Goal: Information Seeking & Learning: Learn about a topic

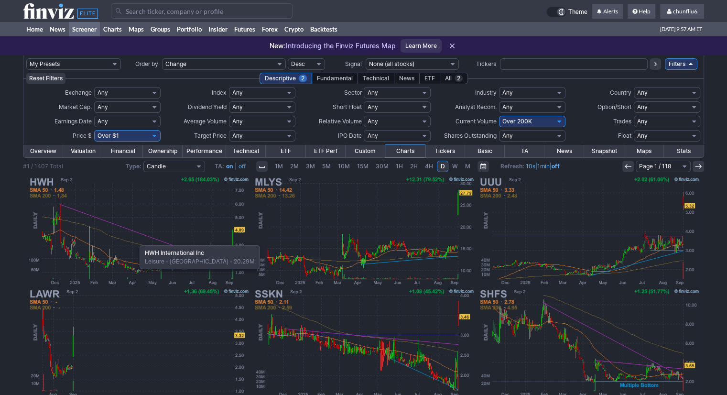
click at [135, 240] on img at bounding box center [139, 231] width 224 height 112
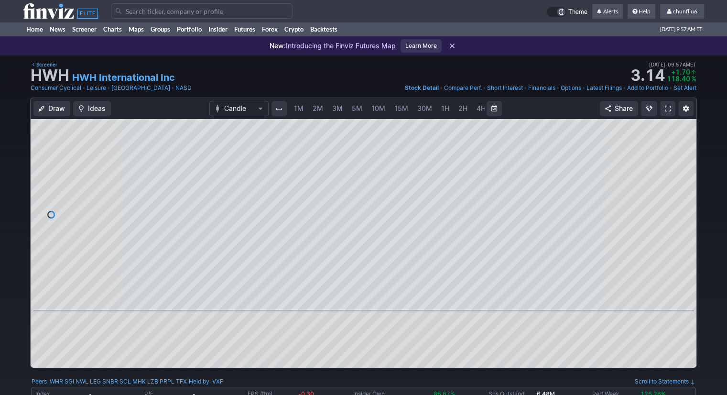
scroll to position [0, 49]
click at [302, 107] on span "5M" at bounding box center [307, 108] width 11 height 8
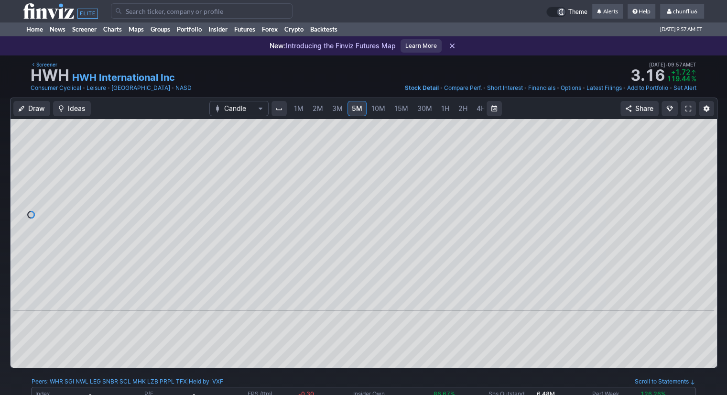
click at [294, 108] on span "1M" at bounding box center [299, 108] width 10 height 8
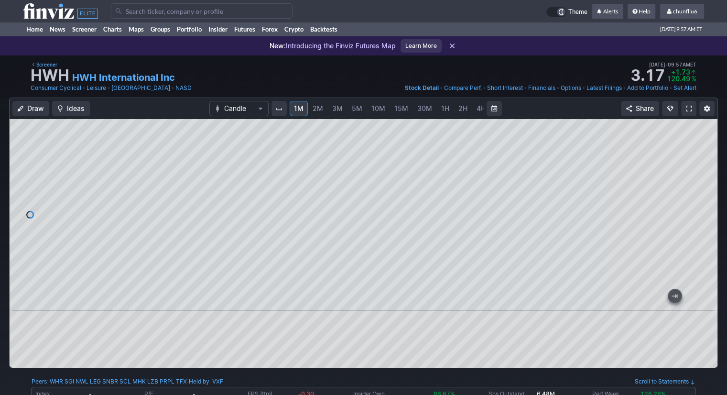
click at [289, 265] on div at bounding box center [364, 214] width 708 height 191
drag, startPoint x: 701, startPoint y: 170, endPoint x: 698, endPoint y: 203, distance: 33.7
click at [701, 202] on div at bounding box center [707, 212] width 20 height 167
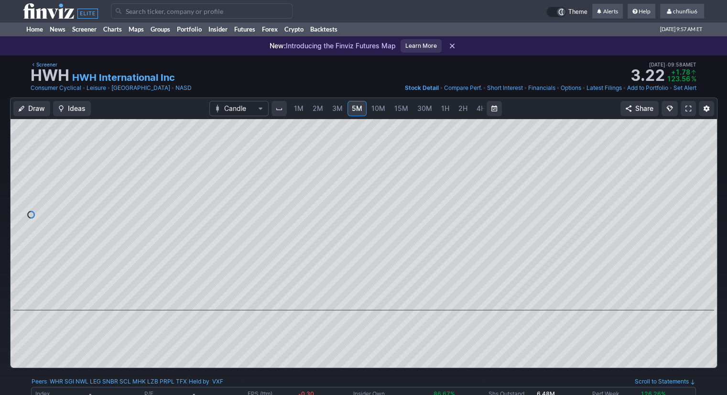
scroll to position [0, 49]
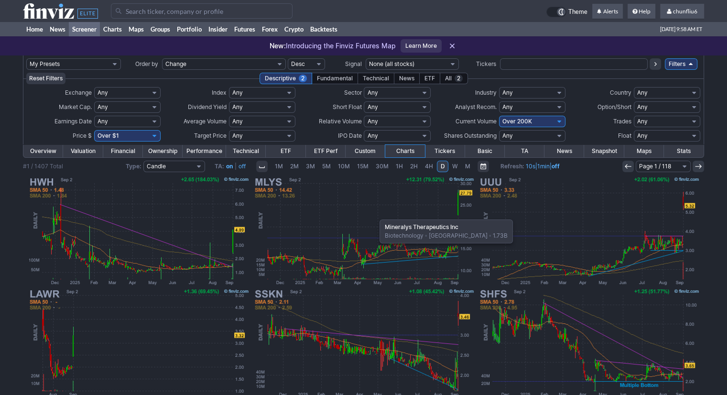
click at [375, 215] on img at bounding box center [364, 231] width 224 height 112
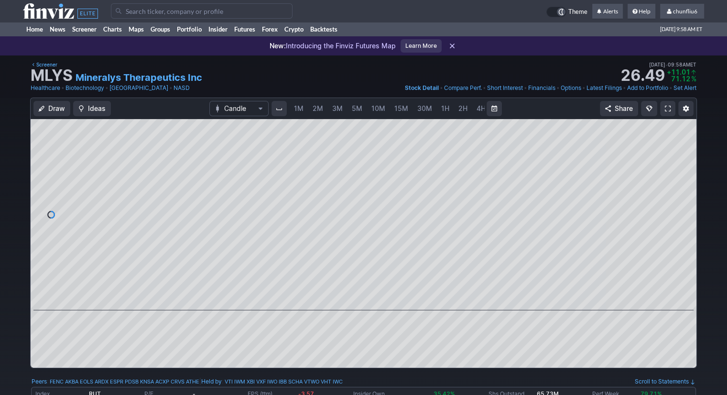
scroll to position [0, 49]
drag, startPoint x: 689, startPoint y: 213, endPoint x: 687, endPoint y: 230, distance: 16.9
click at [687, 230] on div at bounding box center [686, 212] width 20 height 167
click at [666, 112] on span at bounding box center [668, 109] width 6 height 8
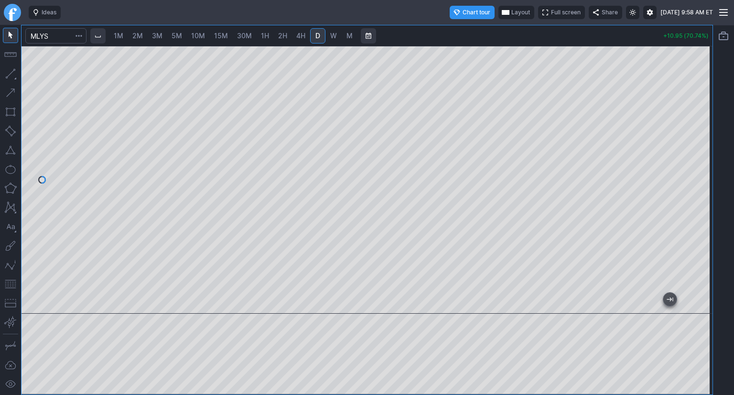
click at [330, 38] on span "W" at bounding box center [333, 36] width 7 height 8
drag, startPoint x: 701, startPoint y: 108, endPoint x: 694, endPoint y: 152, distance: 45.1
click at [694, 152] on div at bounding box center [702, 177] width 20 height 244
drag, startPoint x: 10, startPoint y: 283, endPoint x: 16, endPoint y: 281, distance: 6.4
click at [11, 283] on button "button" at bounding box center [10, 283] width 15 height 15
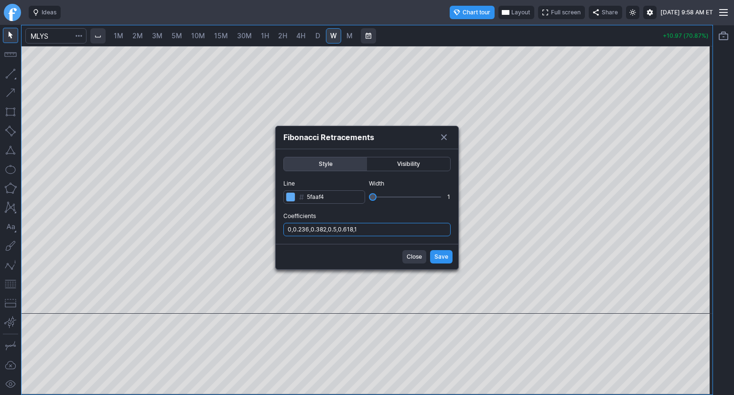
click at [386, 223] on input "0,0.236,0.382,0.5,0.618,1" at bounding box center [366, 229] width 167 height 13
type input "0,0.236,0.382,0.5,0.618,1,.786"
click at [440, 256] on span "Save" at bounding box center [441, 257] width 14 height 10
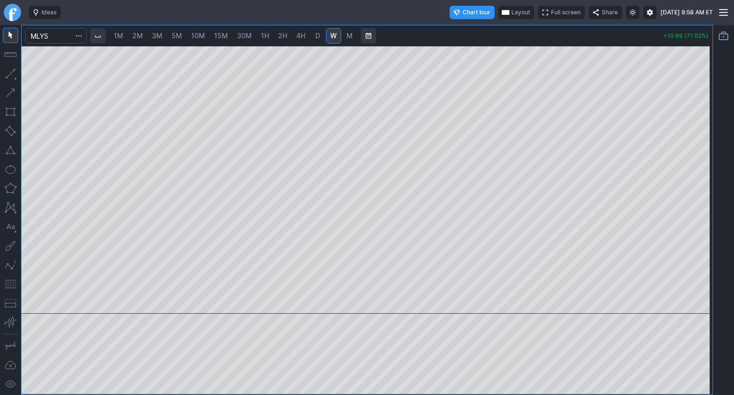
click at [511, 14] on span "Layout" at bounding box center [520, 13] width 19 height 10
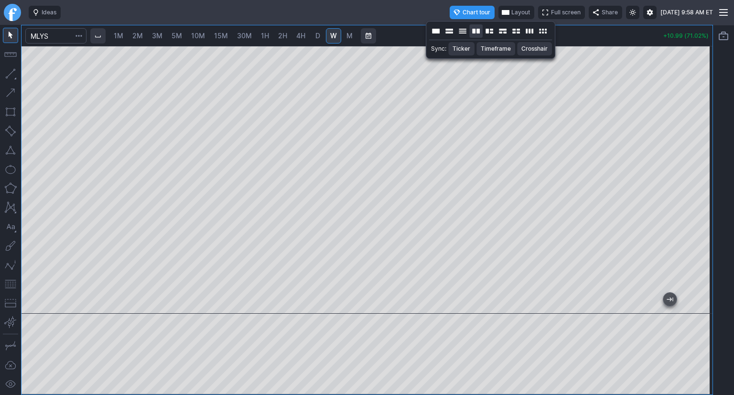
click at [478, 32] on button "Layout" at bounding box center [475, 30] width 13 height 13
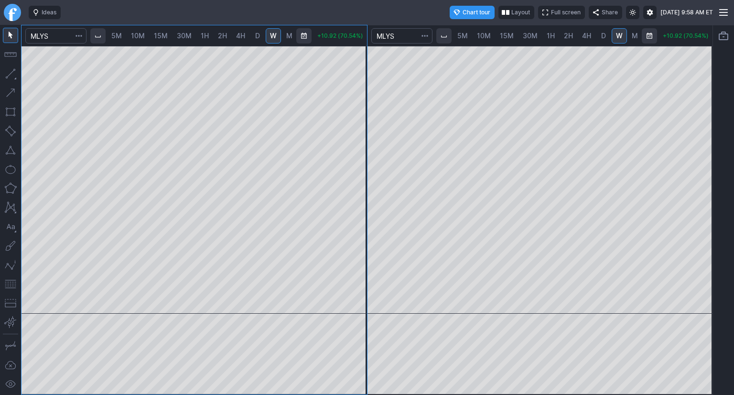
scroll to position [0, 61]
click at [119, 39] on span "5M" at bounding box center [115, 36] width 11 height 8
click at [119, 39] on span "1M" at bounding box center [119, 36] width 10 height 8
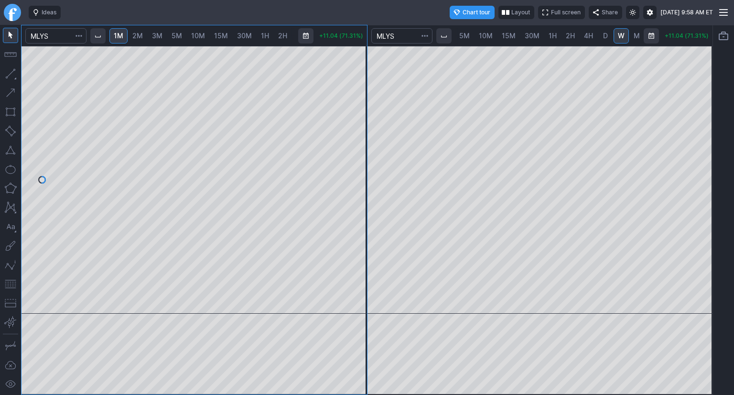
drag, startPoint x: 361, startPoint y: 116, endPoint x: 357, endPoint y: 150, distance: 34.1
click at [357, 150] on div at bounding box center [357, 177] width 20 height 244
click at [345, 162] on div at bounding box center [194, 180] width 345 height 268
click at [326, 173] on div at bounding box center [194, 180] width 345 height 268
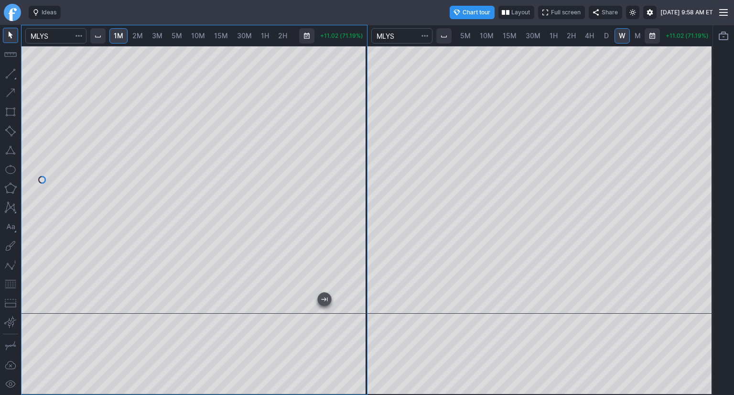
drag, startPoint x: 10, startPoint y: 283, endPoint x: 16, endPoint y: 271, distance: 14.1
click at [10, 283] on button "button" at bounding box center [10, 283] width 15 height 15
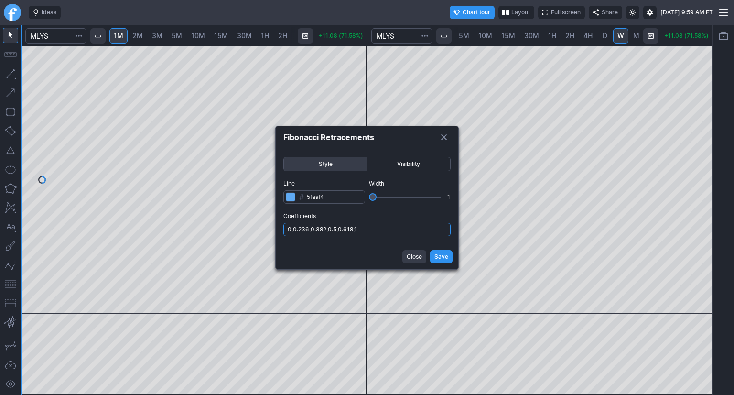
drag, startPoint x: 376, startPoint y: 229, endPoint x: 376, endPoint y: 235, distance: 5.8
click at [377, 229] on input "0,0.236,0.382,0.5,0.618,1" at bounding box center [366, 229] width 167 height 13
type input "0,0.236,0.382,0.5,0.618,1,.786"
click at [442, 256] on span "Save" at bounding box center [441, 257] width 14 height 10
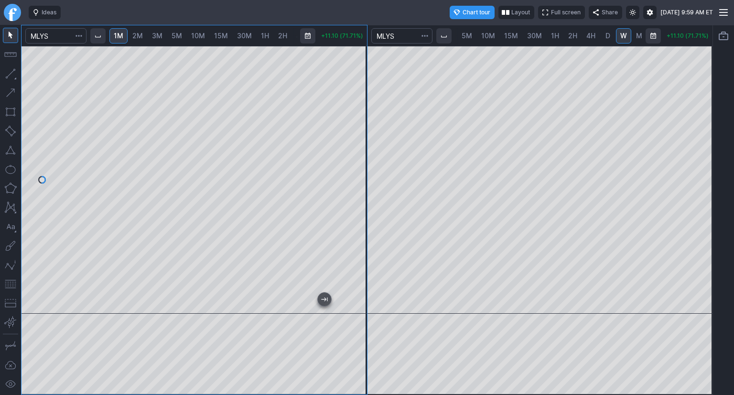
scroll to position [0, 56]
drag, startPoint x: 362, startPoint y: 165, endPoint x: 362, endPoint y: 140, distance: 24.8
click at [362, 140] on div at bounding box center [357, 177] width 20 height 244
click at [603, 34] on span "D" at bounding box center [604, 36] width 5 height 8
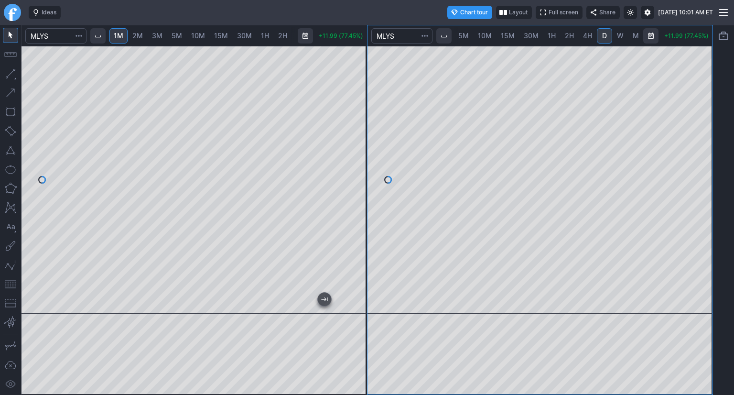
scroll to position [0, 59]
drag, startPoint x: 703, startPoint y: 77, endPoint x: 700, endPoint y: 119, distance: 42.2
click at [700, 119] on div at bounding box center [702, 177] width 20 height 244
click at [616, 37] on span "W" at bounding box center [619, 36] width 7 height 8
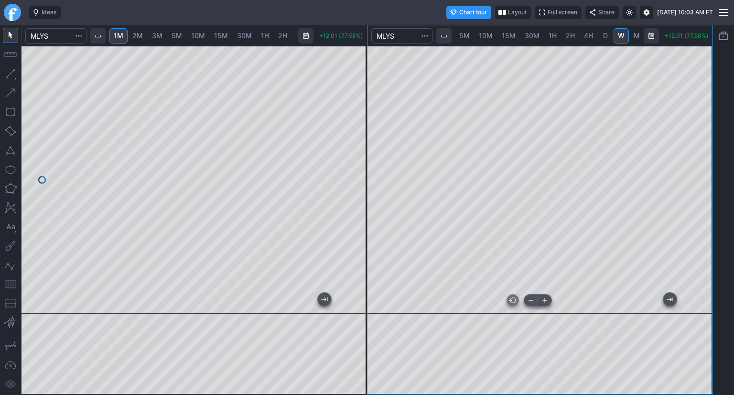
scroll to position [0, 59]
click at [551, 303] on button at bounding box center [544, 299] width 13 height 11
drag, startPoint x: 554, startPoint y: 302, endPoint x: 663, endPoint y: 302, distance: 109.0
click at [663, 302] on div at bounding box center [539, 180] width 345 height 268
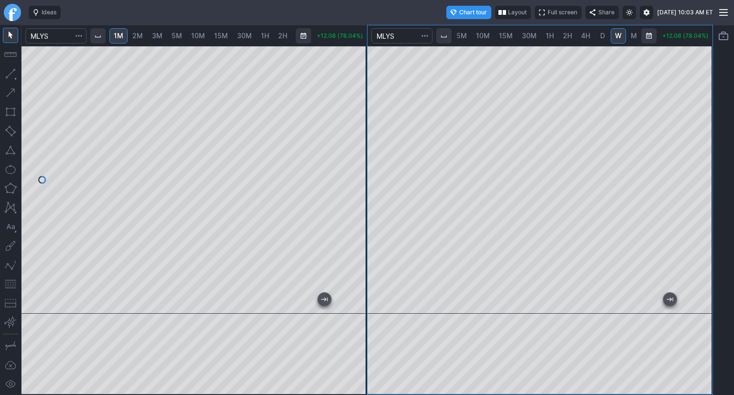
drag, startPoint x: 716, startPoint y: 110, endPoint x: 709, endPoint y: 174, distance: 64.9
click at [709, 174] on div "1M 2M 3M 5M 10M 15M 30M 1H 2H 4H D W M +12.08 (78.04%) 1M 2M 3M 5M 10M 15M 30M …" at bounding box center [367, 210] width 734 height 370
drag, startPoint x: 699, startPoint y: 162, endPoint x: 696, endPoint y: 189, distance: 27.9
click at [696, 189] on div at bounding box center [702, 177] width 20 height 244
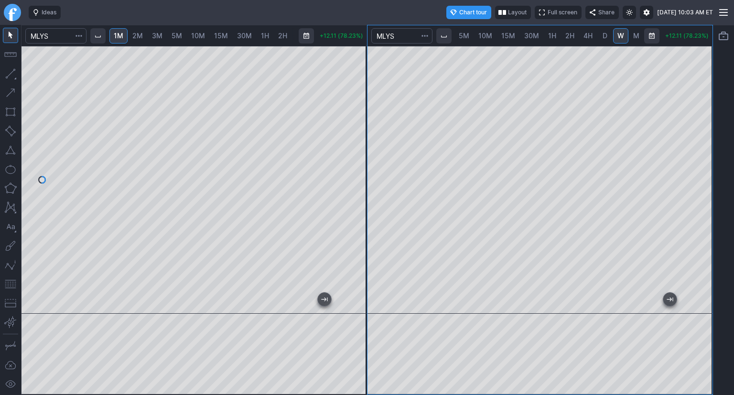
click at [8, 281] on button "button" at bounding box center [10, 283] width 15 height 15
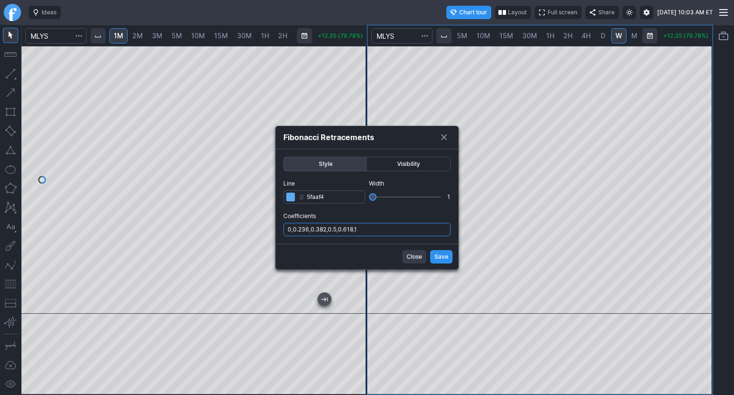
click at [394, 234] on input "0,0.236,0.382,0.5,0.618,1" at bounding box center [366, 229] width 167 height 13
type input "0,0.236,0.382,0.5,0.618,1,.786"
click at [434, 258] on button "Save" at bounding box center [441, 256] width 22 height 13
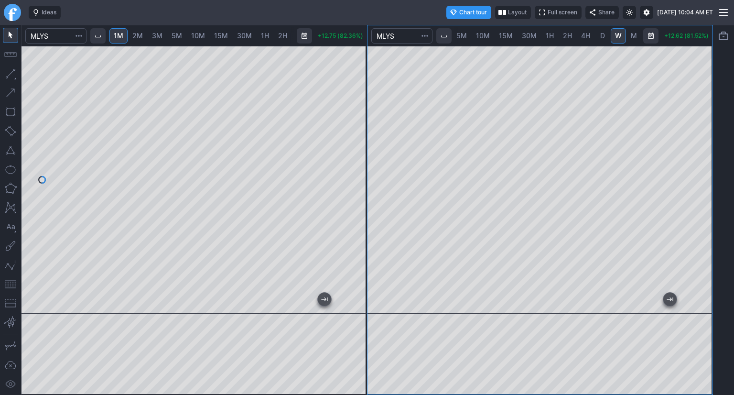
scroll to position [0, 60]
drag, startPoint x: 360, startPoint y: 154, endPoint x: 360, endPoint y: 177, distance: 23.4
click at [360, 177] on div at bounding box center [357, 177] width 20 height 244
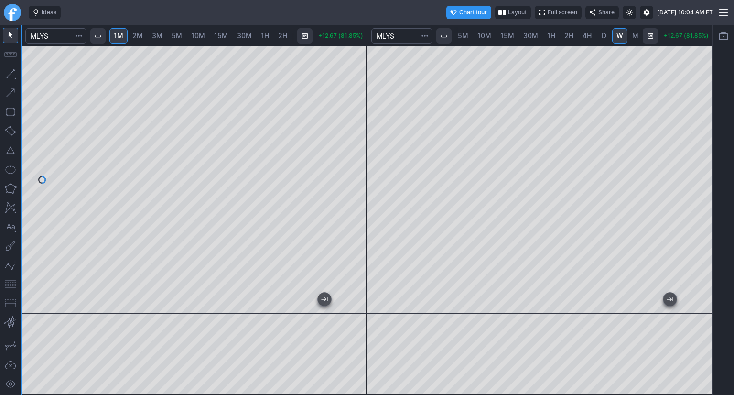
drag, startPoint x: 354, startPoint y: 202, endPoint x: 357, endPoint y: 223, distance: 21.2
click at [357, 223] on div at bounding box center [357, 177] width 20 height 244
click at [137, 35] on span "2M" at bounding box center [137, 36] width 11 height 8
drag, startPoint x: 361, startPoint y: 119, endPoint x: 352, endPoint y: 199, distance: 80.8
click at [359, 196] on div at bounding box center [357, 177] width 20 height 244
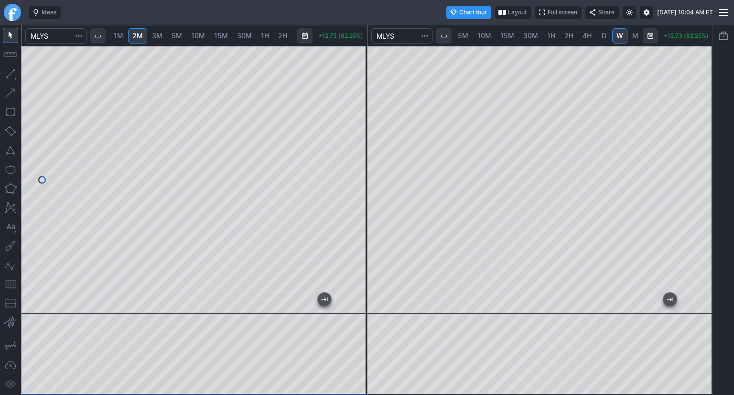
scroll to position [0, 61]
drag, startPoint x: 13, startPoint y: 285, endPoint x: 22, endPoint y: 278, distance: 11.9
click at [13, 284] on button "button" at bounding box center [10, 283] width 15 height 15
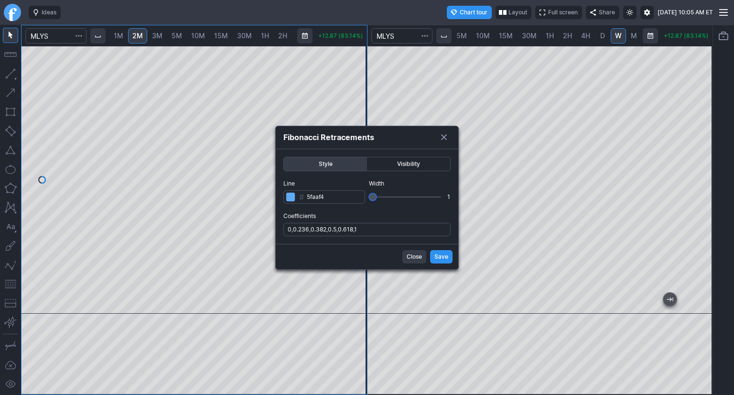
scroll to position [0, 60]
click at [401, 232] on input "0,0.236,0.382,0.5,0.618,1" at bounding box center [366, 229] width 167 height 13
type input "0,0.236,0.382,0.5,0.618,1,.786"
click at [434, 257] on button "Save" at bounding box center [441, 256] width 22 height 13
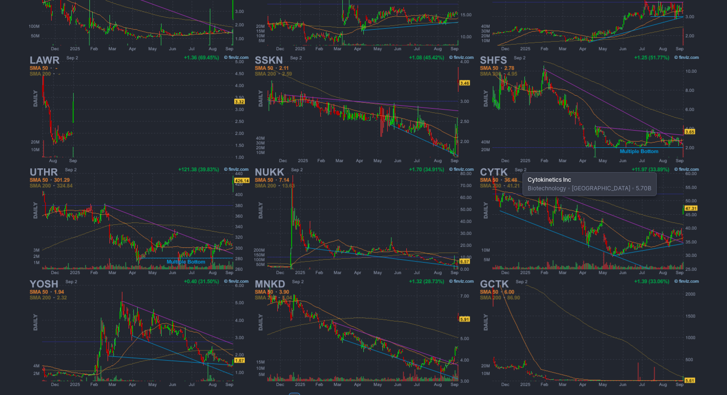
scroll to position [252, 0]
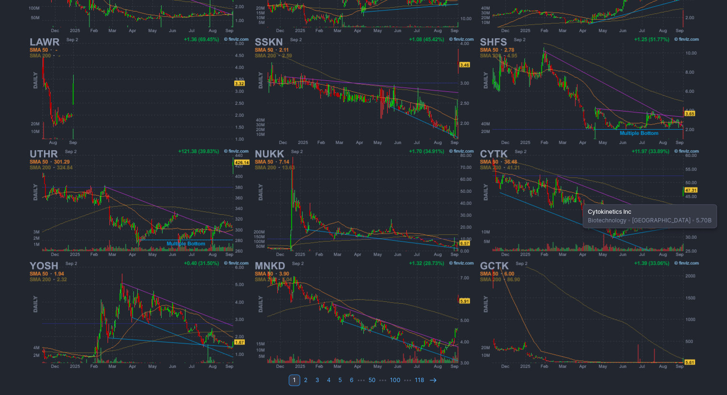
click at [579, 197] on img at bounding box center [589, 203] width 224 height 112
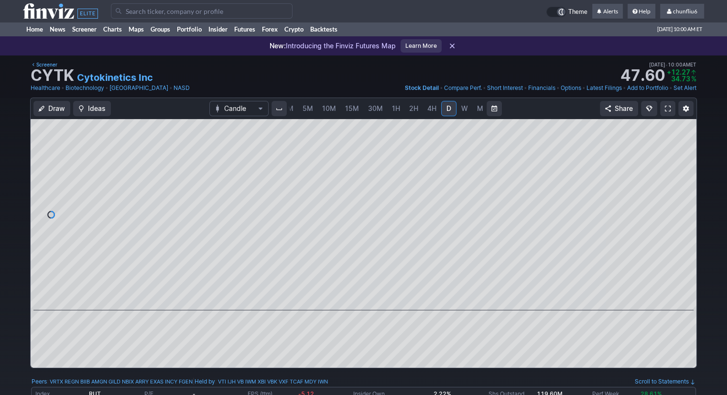
click at [302, 109] on span "5M" at bounding box center [307, 108] width 11 height 8
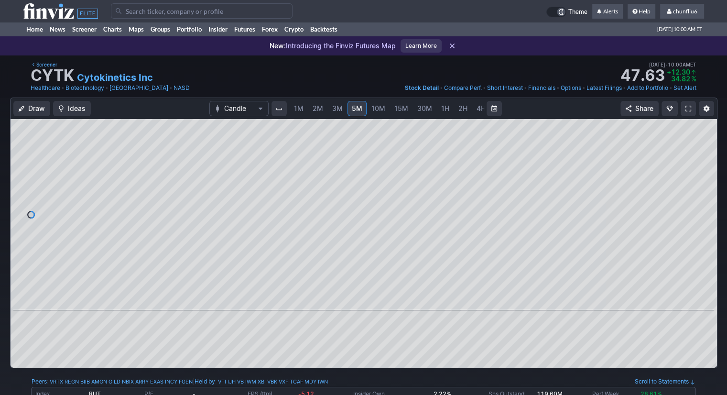
click at [302, 109] on span "1M" at bounding box center [299, 108] width 10 height 8
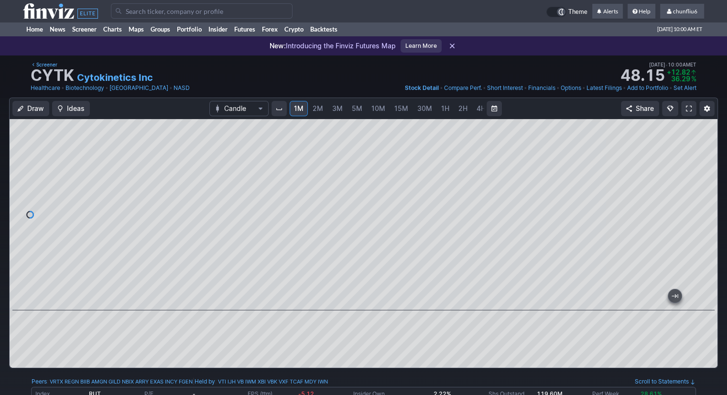
drag, startPoint x: 701, startPoint y: 176, endPoint x: 701, endPoint y: 160, distance: 16.2
click at [701, 160] on div at bounding box center [707, 212] width 20 height 167
drag, startPoint x: 704, startPoint y: 147, endPoint x: 705, endPoint y: 175, distance: 28.2
click at [705, 175] on div at bounding box center [707, 212] width 20 height 167
click at [298, 273] on div at bounding box center [364, 214] width 708 height 191
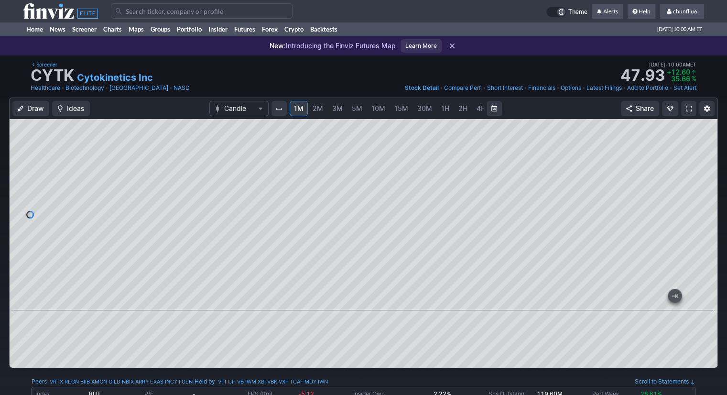
drag, startPoint x: 707, startPoint y: 157, endPoint x: 705, endPoint y: 176, distance: 19.2
click at [705, 176] on div at bounding box center [707, 212] width 20 height 167
drag, startPoint x: 712, startPoint y: 205, endPoint x: 708, endPoint y: 179, distance: 26.6
click at [708, 179] on div at bounding box center [707, 212] width 20 height 167
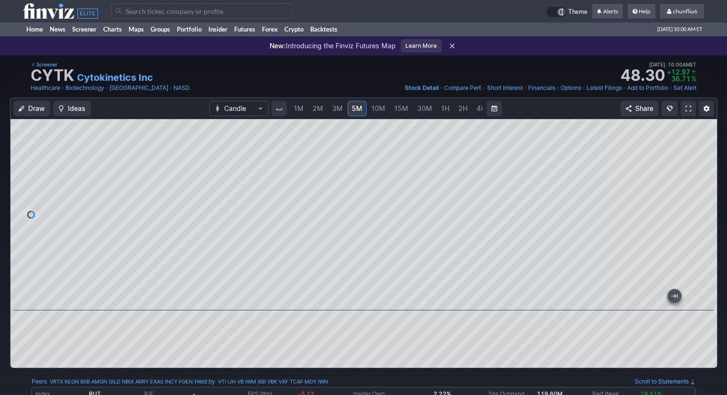
drag, startPoint x: 706, startPoint y: 155, endPoint x: 709, endPoint y: 174, distance: 19.3
click at [709, 174] on div at bounding box center [707, 212] width 20 height 167
click at [687, 106] on span at bounding box center [688, 109] width 6 height 8
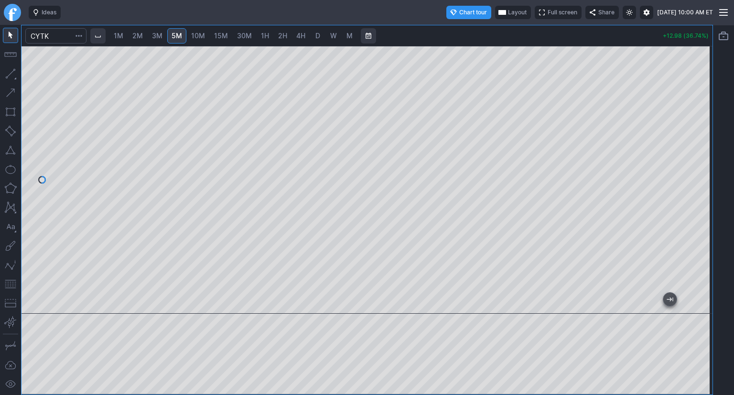
click at [199, 38] on span "10M" at bounding box center [198, 36] width 14 height 8
click at [180, 34] on span "5M" at bounding box center [177, 36] width 11 height 8
drag, startPoint x: 710, startPoint y: 73, endPoint x: 707, endPoint y: 81, distance: 8.8
click at [707, 81] on div "1M 2M 3M 5M 10M 15M 30M 1H 2H 4H D W M +13.00 (36.80%)" at bounding box center [367, 210] width 734 height 370
drag, startPoint x: 698, startPoint y: 92, endPoint x: 694, endPoint y: 105, distance: 13.3
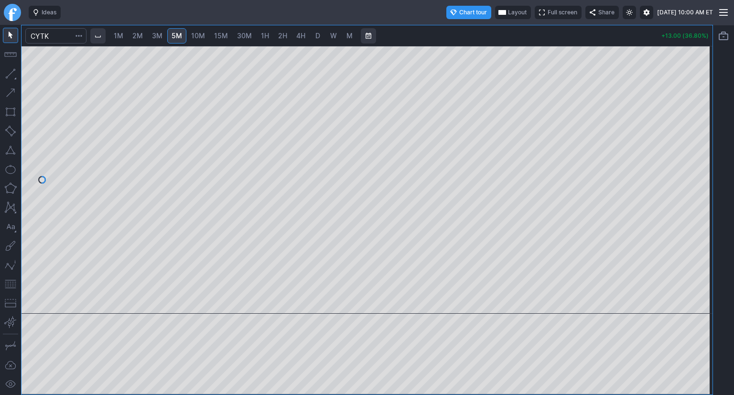
click at [695, 109] on div at bounding box center [702, 177] width 20 height 244
click at [495, 9] on button "Layout" at bounding box center [513, 12] width 36 height 13
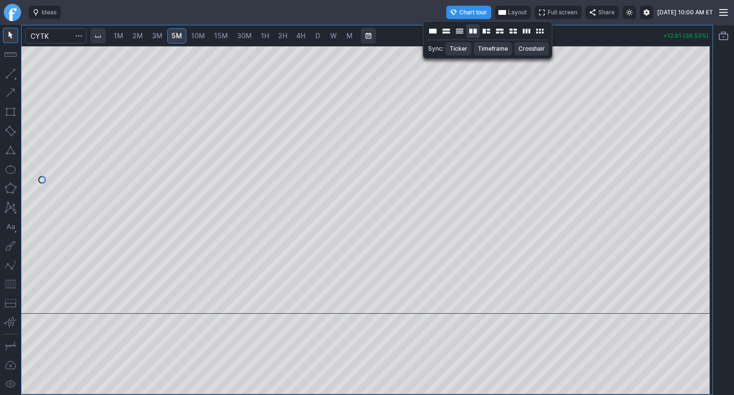
click at [472, 32] on button "Layout" at bounding box center [472, 30] width 13 height 13
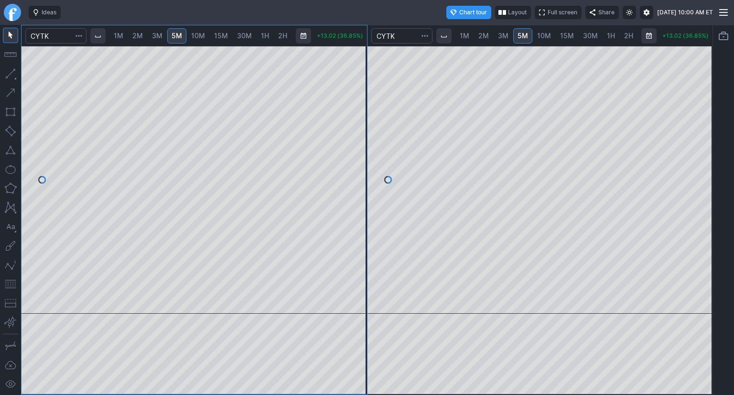
click at [125, 36] on link "1M" at bounding box center [118, 35] width 18 height 15
drag, startPoint x: 357, startPoint y: 58, endPoint x: 349, endPoint y: 101, distance: 43.8
click at [349, 101] on div at bounding box center [357, 177] width 20 height 244
drag, startPoint x: 258, startPoint y: 303, endPoint x: 417, endPoint y: 304, distance: 159.1
click at [416, 305] on div "1M 2M 3M 5M 10M 15M 30M 1H 2H 4H D W M +12.65 (35.81%) 1M 2M 3M 5M 10M 15M 30M …" at bounding box center [367, 210] width 692 height 370
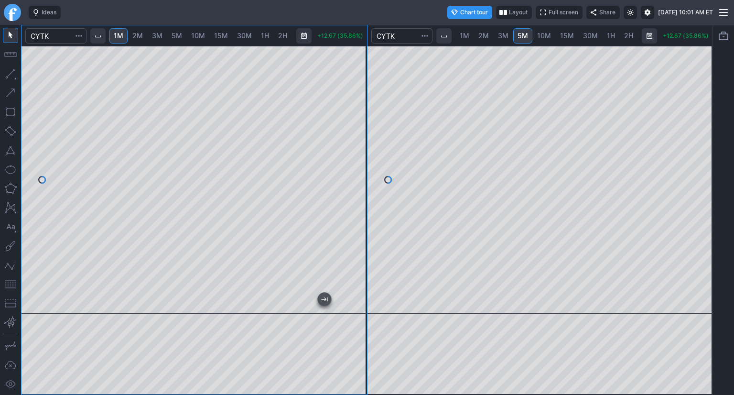
drag, startPoint x: 357, startPoint y: 194, endPoint x: 356, endPoint y: 208, distance: 14.0
click at [356, 208] on div at bounding box center [357, 177] width 20 height 244
click at [12, 282] on button "button" at bounding box center [10, 283] width 15 height 15
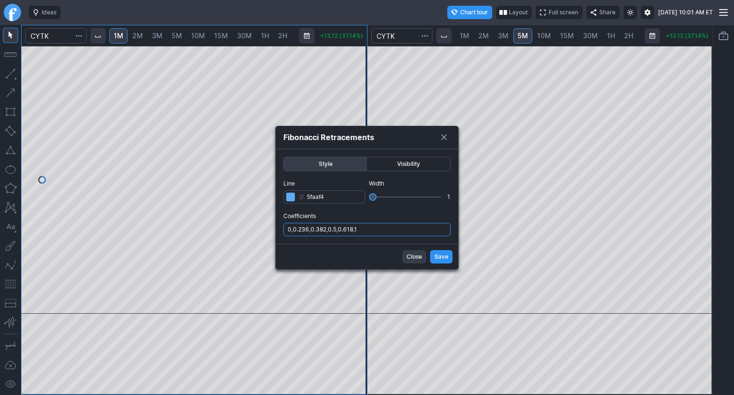
click at [367, 226] on input "0,0.236,0.382,0.5,0.618,1" at bounding box center [366, 229] width 167 height 13
type input "0,0.236,0.382,0.5,0.618,1,.786"
click at [432, 256] on button "Save" at bounding box center [441, 256] width 22 height 13
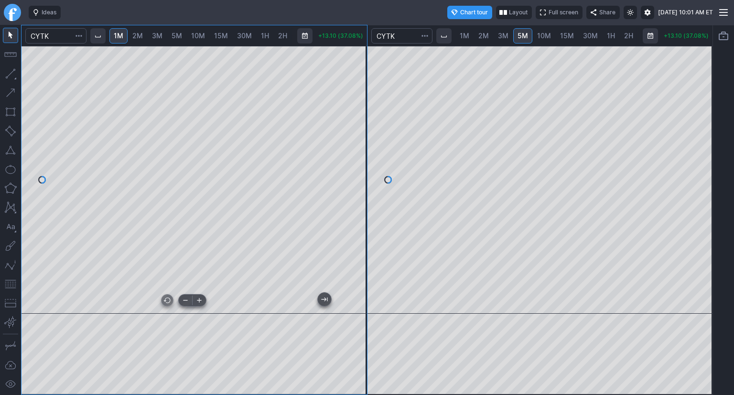
drag, startPoint x: 213, startPoint y: 304, endPoint x: 321, endPoint y: 301, distance: 108.5
click at [313, 304] on div at bounding box center [192, 305] width 309 height 10
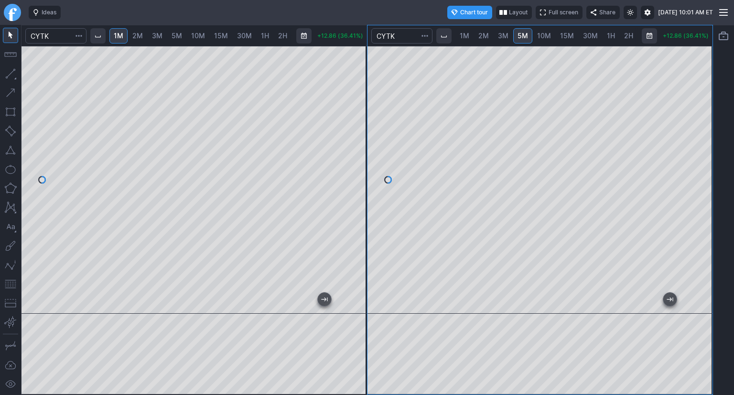
drag, startPoint x: 535, startPoint y: 39, endPoint x: 547, endPoint y: 39, distance: 11.9
click at [535, 39] on link "10M" at bounding box center [544, 35] width 22 height 15
click at [562, 35] on span "15M" at bounding box center [567, 36] width 14 height 8
click at [608, 36] on span "2H" at bounding box center [612, 36] width 9 height 8
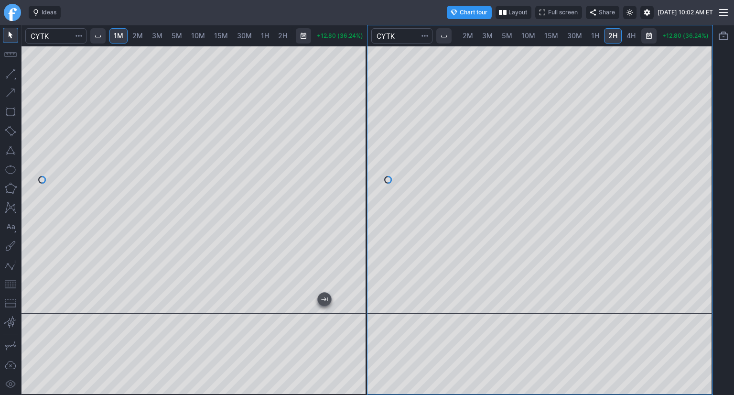
scroll to position [0, 61]
click at [602, 36] on span "D" at bounding box center [602, 36] width 7 height 10
drag, startPoint x: 700, startPoint y: 110, endPoint x: 698, endPoint y: 126, distance: 15.4
click at [698, 126] on div at bounding box center [702, 177] width 20 height 244
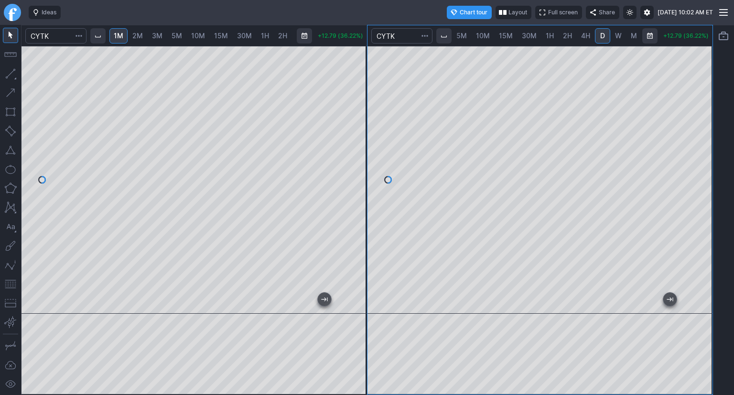
drag, startPoint x: 11, startPoint y: 283, endPoint x: 20, endPoint y: 279, distance: 9.4
click at [11, 281] on button "button" at bounding box center [10, 283] width 15 height 15
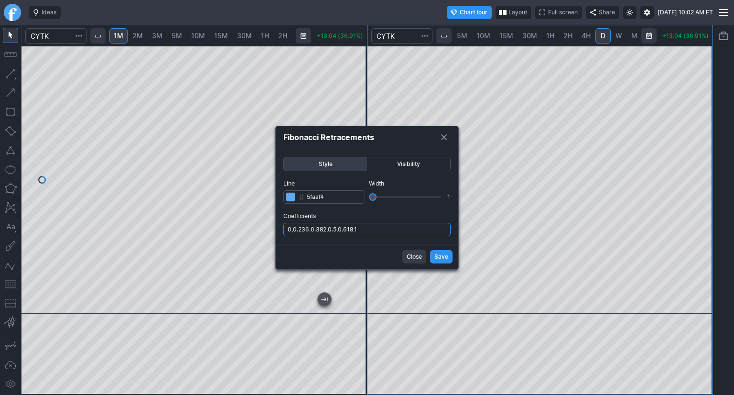
click at [397, 231] on input "0,0.236,0.382,0.5,0.618,1" at bounding box center [366, 229] width 167 height 13
type input "0,0.236,0.382,0.5,0.618,1,.786"
click at [444, 257] on span "Save" at bounding box center [441, 257] width 14 height 10
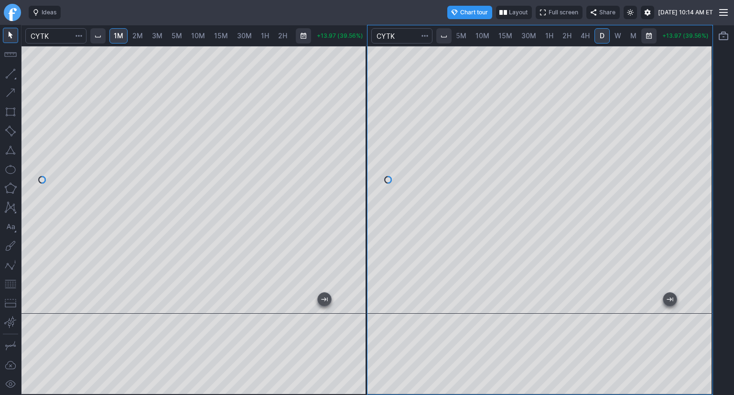
scroll to position [0, 61]
drag, startPoint x: 702, startPoint y: 142, endPoint x: 702, endPoint y: 159, distance: 16.7
click at [702, 159] on div at bounding box center [702, 177] width 20 height 244
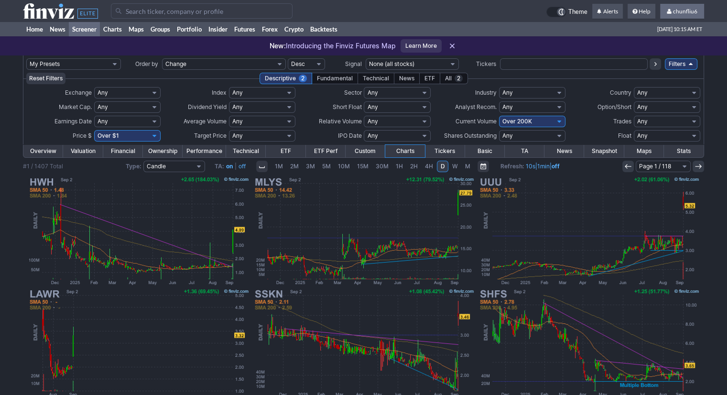
click at [691, 11] on span "chunfliu6" at bounding box center [685, 11] width 24 height 7
click at [665, 68] on link "Sign Out" at bounding box center [677, 70] width 54 height 15
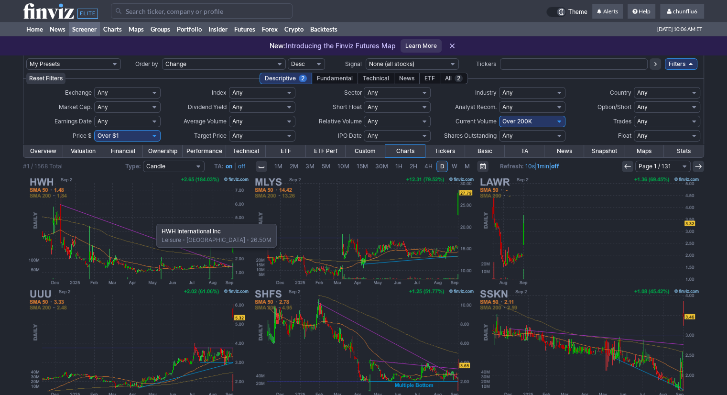
click at [151, 219] on img at bounding box center [139, 231] width 224 height 112
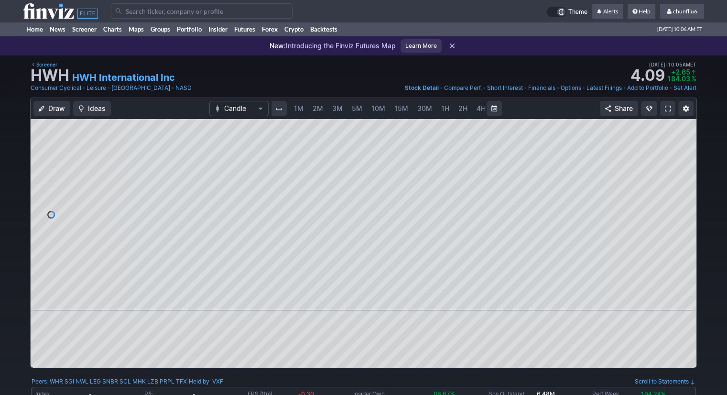
scroll to position [0, 49]
click at [302, 107] on span "5M" at bounding box center [307, 108] width 11 height 8
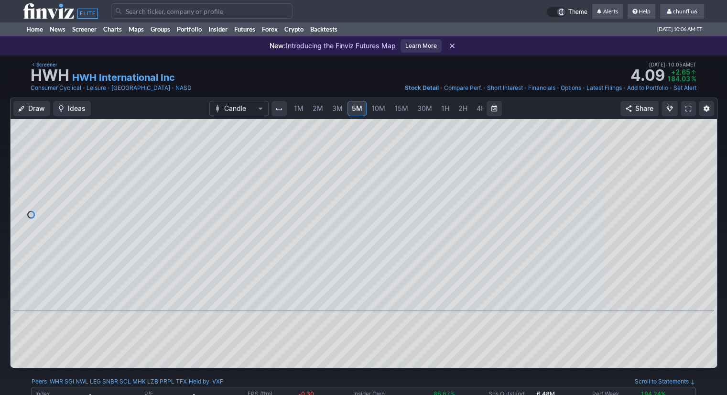
click at [299, 109] on span "1M" at bounding box center [299, 108] width 10 height 8
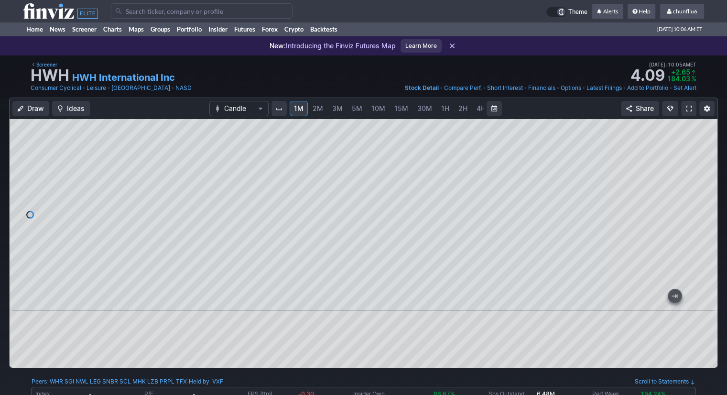
drag, startPoint x: 701, startPoint y: 157, endPoint x: 700, endPoint y: 197, distance: 40.2
click at [700, 197] on div at bounding box center [707, 212] width 20 height 167
click at [91, 265] on div at bounding box center [364, 214] width 708 height 191
click at [684, 110] on link at bounding box center [688, 108] width 15 height 15
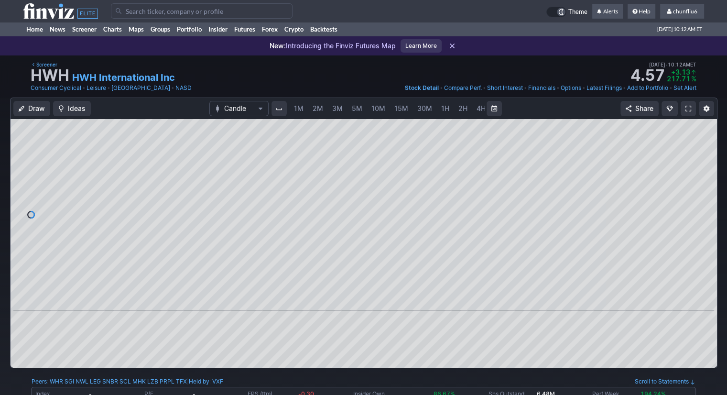
scroll to position [0, 49]
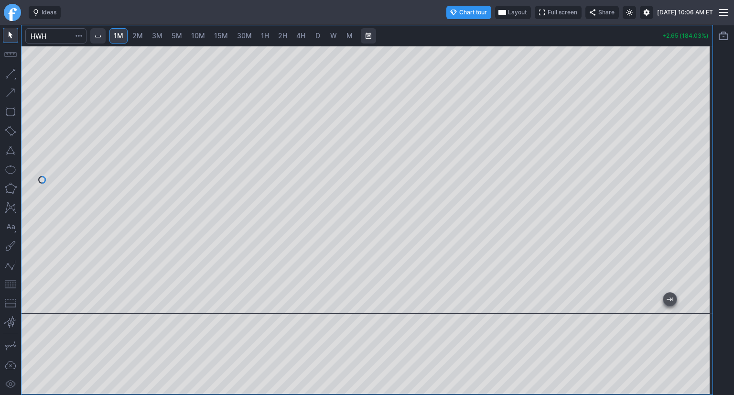
click at [508, 12] on span "Layout" at bounding box center [517, 13] width 19 height 10
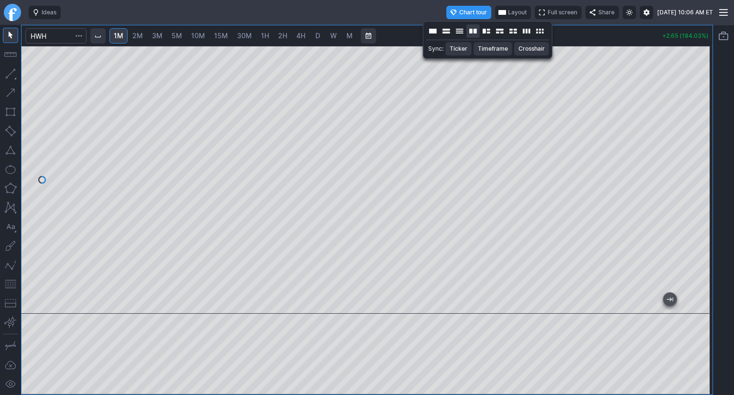
click at [476, 31] on button "Layout" at bounding box center [472, 30] width 13 height 13
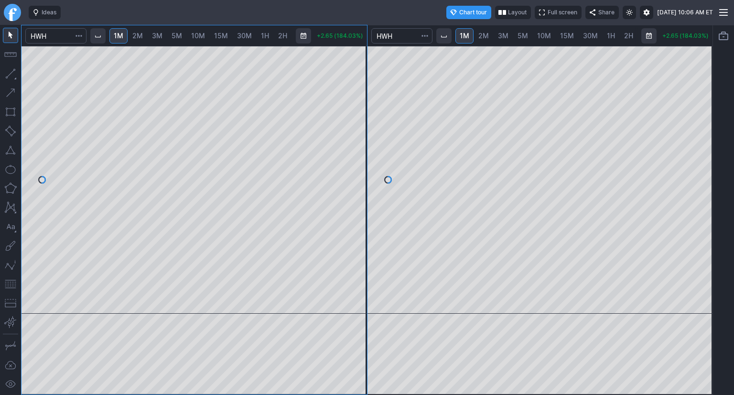
click at [506, 37] on span "3M" at bounding box center [503, 36] width 11 height 8
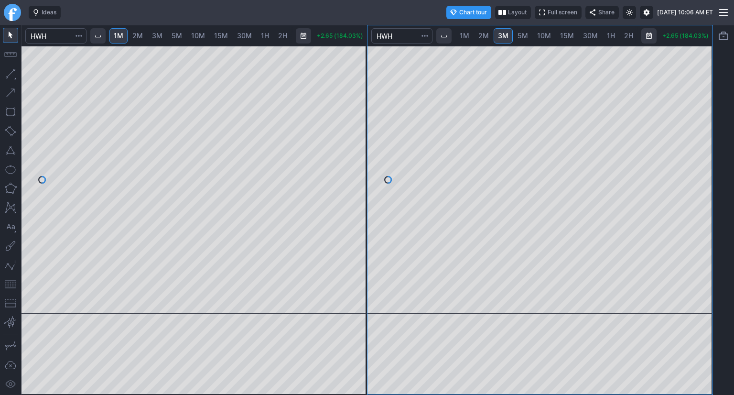
click at [522, 39] on span "5M" at bounding box center [523, 36] width 11 height 8
click at [680, 182] on div at bounding box center [539, 180] width 345 height 268
click at [10, 283] on button "button" at bounding box center [10, 283] width 15 height 15
drag, startPoint x: 358, startPoint y: 135, endPoint x: 356, endPoint y: 195, distance: 60.3
click at [356, 195] on div at bounding box center [357, 177] width 20 height 244
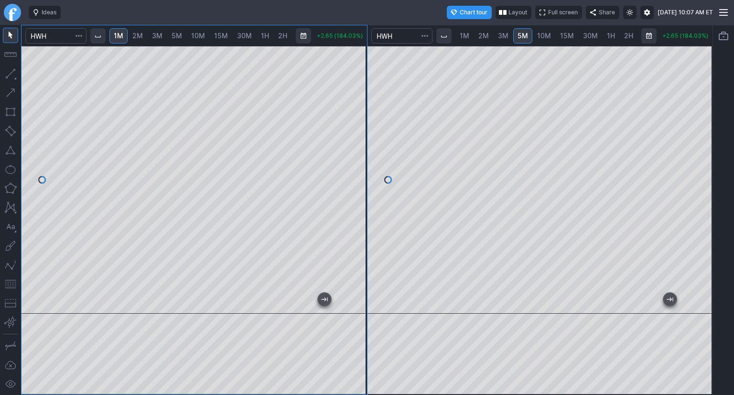
click at [624, 35] on span "2H" at bounding box center [628, 36] width 9 height 8
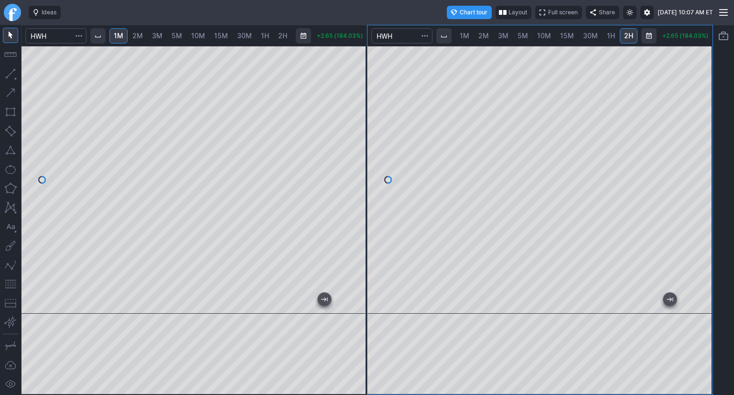
scroll to position [0, 61]
click at [600, 38] on span "D" at bounding box center [602, 36] width 5 height 8
drag, startPoint x: 697, startPoint y: 129, endPoint x: 694, endPoint y: 200, distance: 71.3
click at [694, 200] on div at bounding box center [702, 177] width 20 height 244
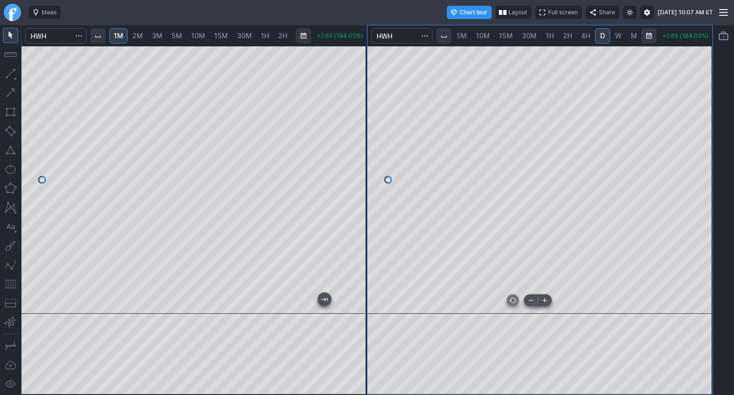
click at [489, 299] on div at bounding box center [539, 180] width 345 height 268
drag, startPoint x: 698, startPoint y: 125, endPoint x: 700, endPoint y: 149, distance: 24.0
click at [700, 149] on div at bounding box center [702, 177] width 20 height 244
drag, startPoint x: 11, startPoint y: 284, endPoint x: 18, endPoint y: 284, distance: 6.2
click at [14, 284] on button "button" at bounding box center [10, 283] width 15 height 15
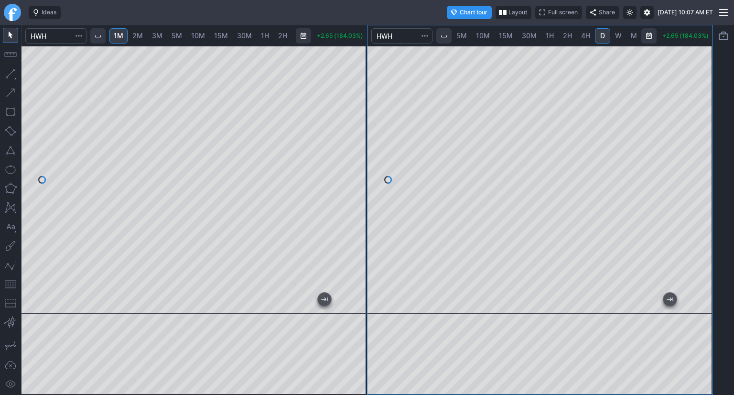
click at [140, 36] on span "2M" at bounding box center [137, 36] width 11 height 8
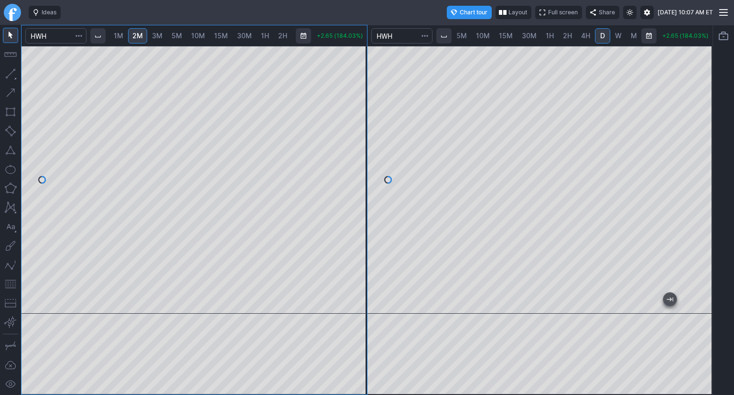
drag, startPoint x: 358, startPoint y: 99, endPoint x: 361, endPoint y: 171, distance: 71.8
click at [361, 171] on div at bounding box center [357, 177] width 20 height 244
click at [10, 282] on button "button" at bounding box center [10, 283] width 15 height 15
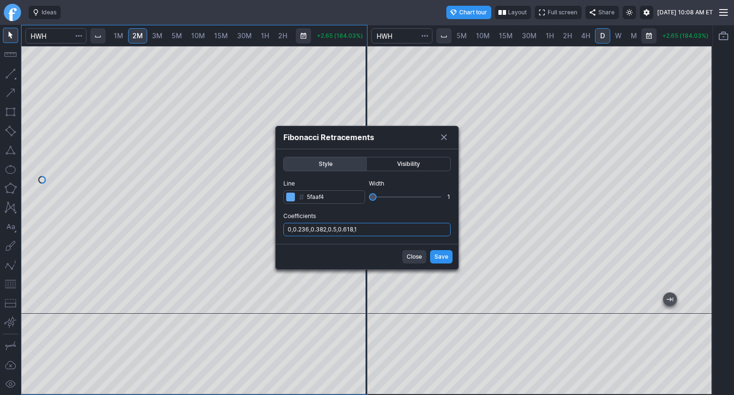
click at [400, 231] on input "0,0.236,0.382,0.5,0.618,1" at bounding box center [366, 229] width 167 height 13
type input "0,0.236,0.382,0.5,0.618,1,.786"
click at [432, 256] on button "Save" at bounding box center [441, 256] width 22 height 13
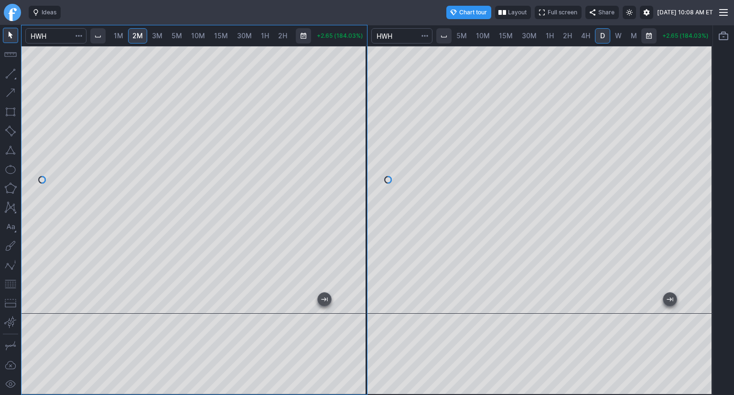
drag, startPoint x: 352, startPoint y: 215, endPoint x: 363, endPoint y: 225, distance: 15.2
click at [363, 225] on div at bounding box center [357, 177] width 20 height 244
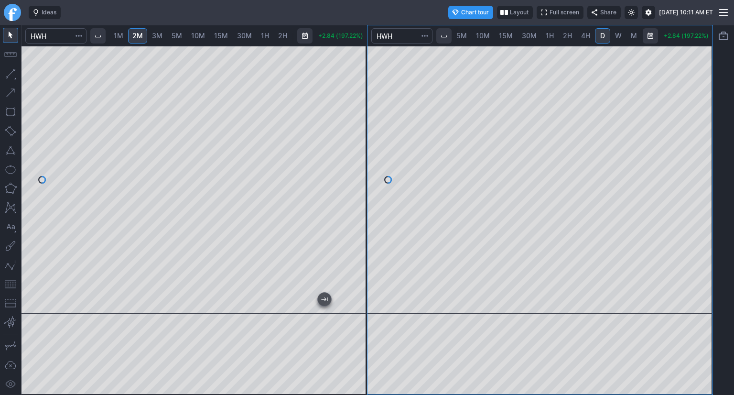
scroll to position [0, 60]
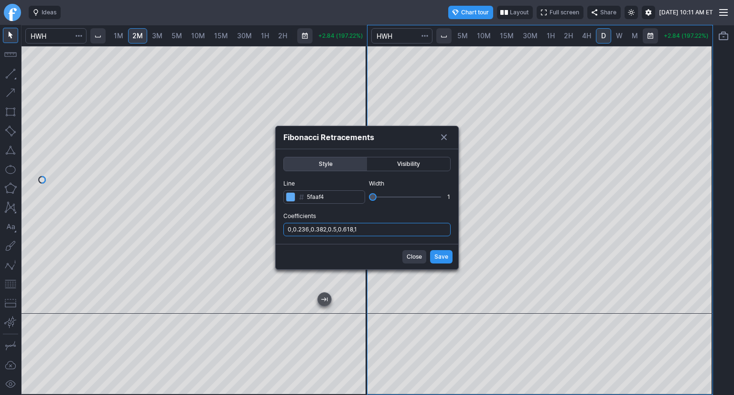
click at [410, 230] on input "0,0.236,0.382,0.5,0.618,1" at bounding box center [366, 229] width 167 height 13
type input "0,0.236,0.382,0.5,0.618,1,.786"
click at [436, 254] on span "Save" at bounding box center [441, 257] width 14 height 10
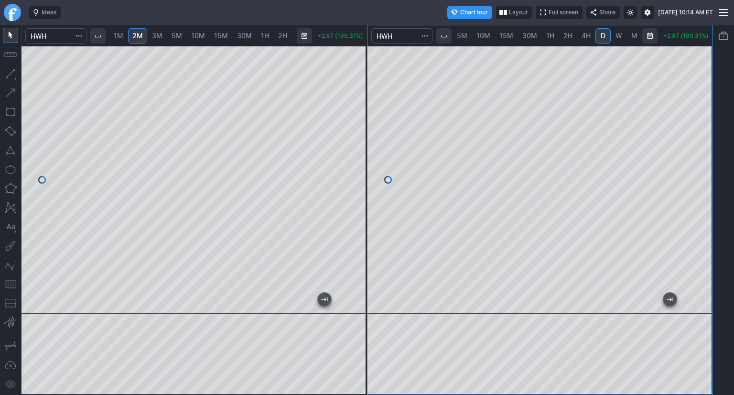
scroll to position [0, 60]
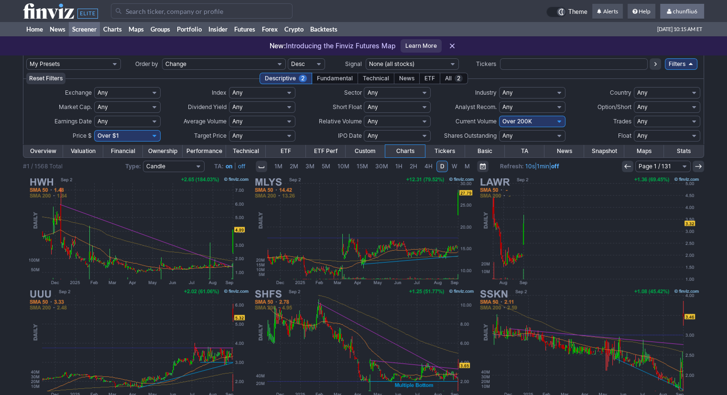
click at [685, 13] on span "chunfliu6" at bounding box center [685, 11] width 24 height 7
click at [669, 71] on link "Sign Out" at bounding box center [677, 70] width 54 height 15
